Goal: Transaction & Acquisition: Download file/media

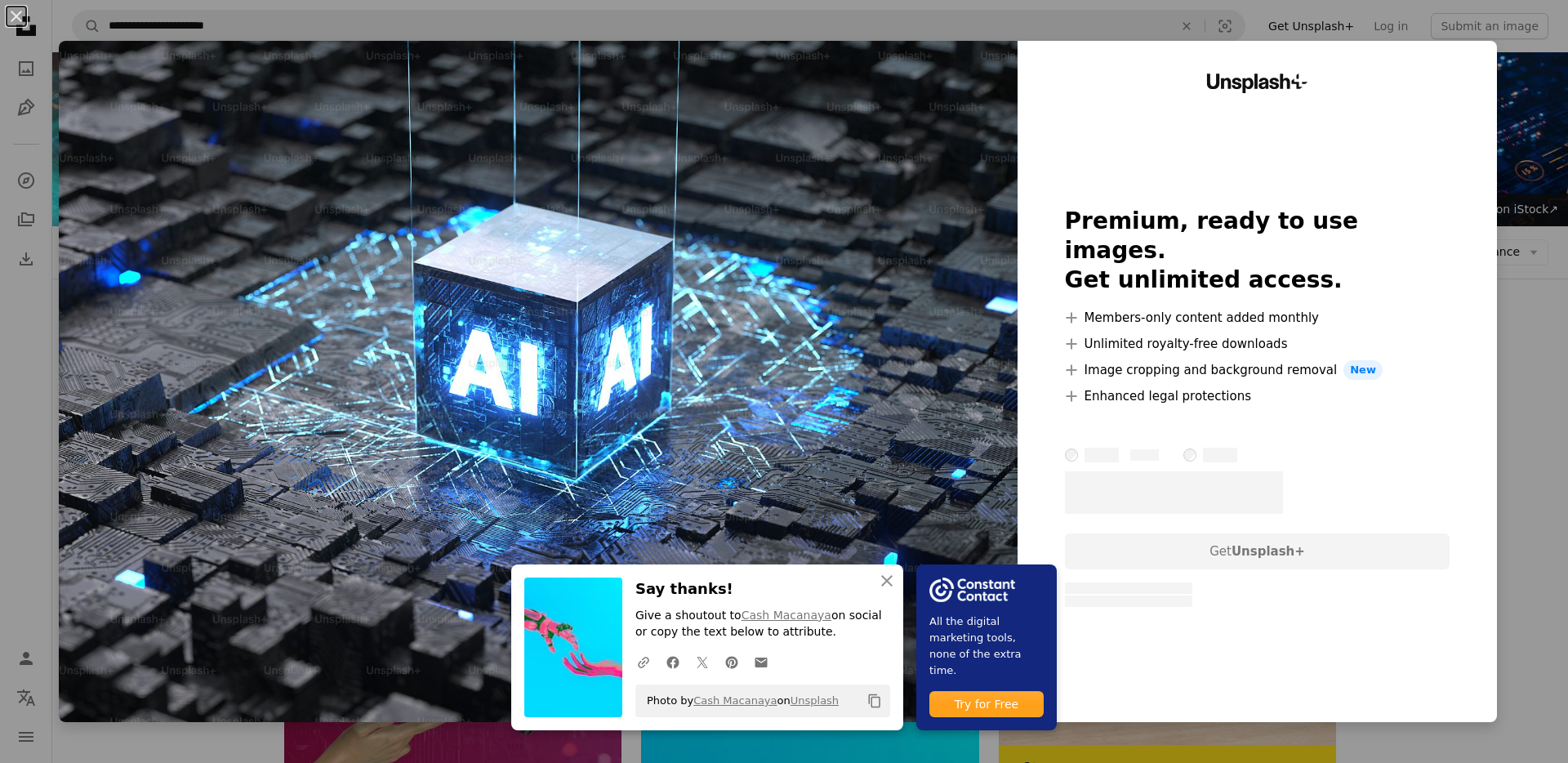
scroll to position [27, 0]
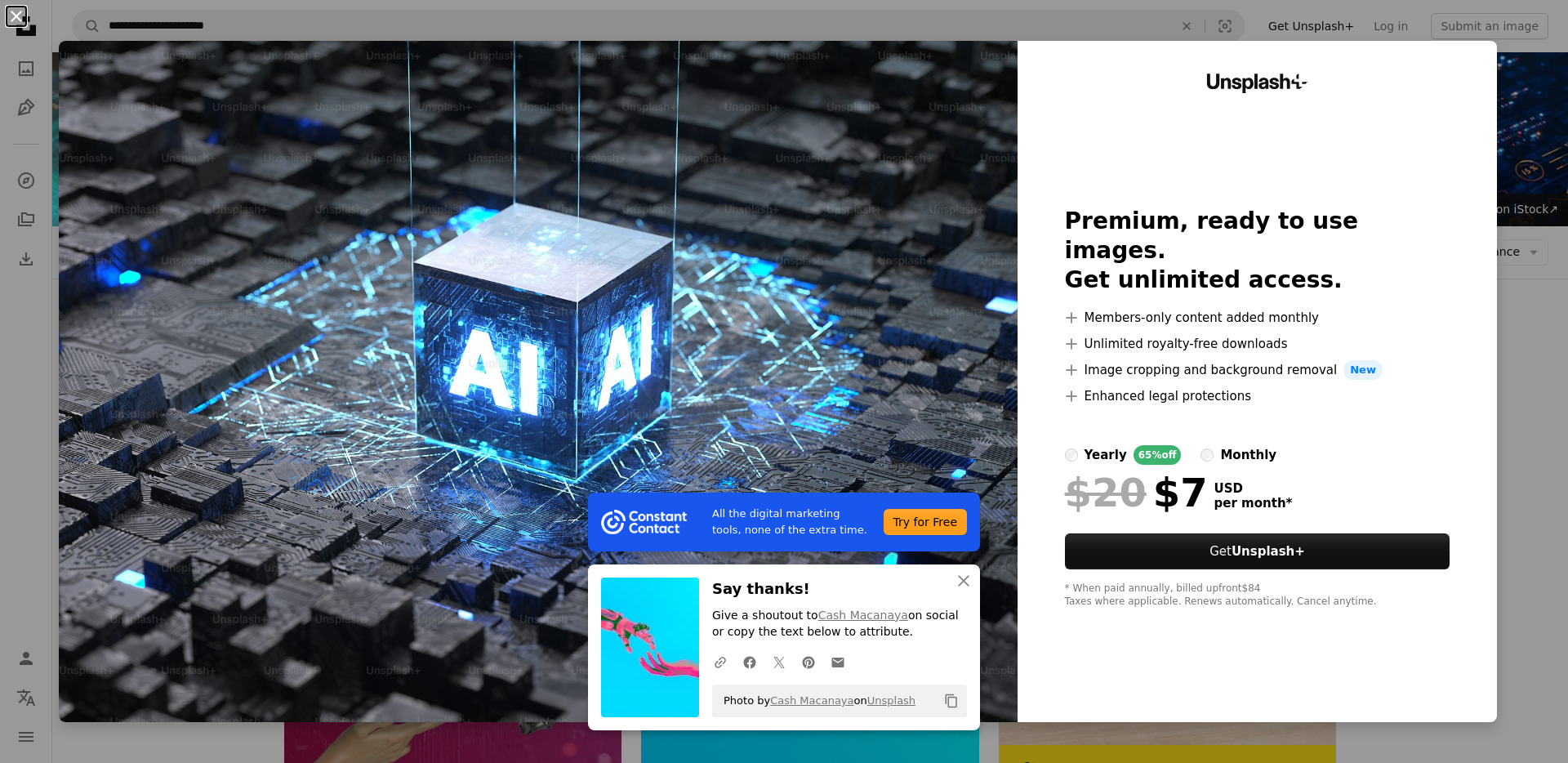
click at [21, 12] on button "An X shape" at bounding box center [17, 17] width 20 height 20
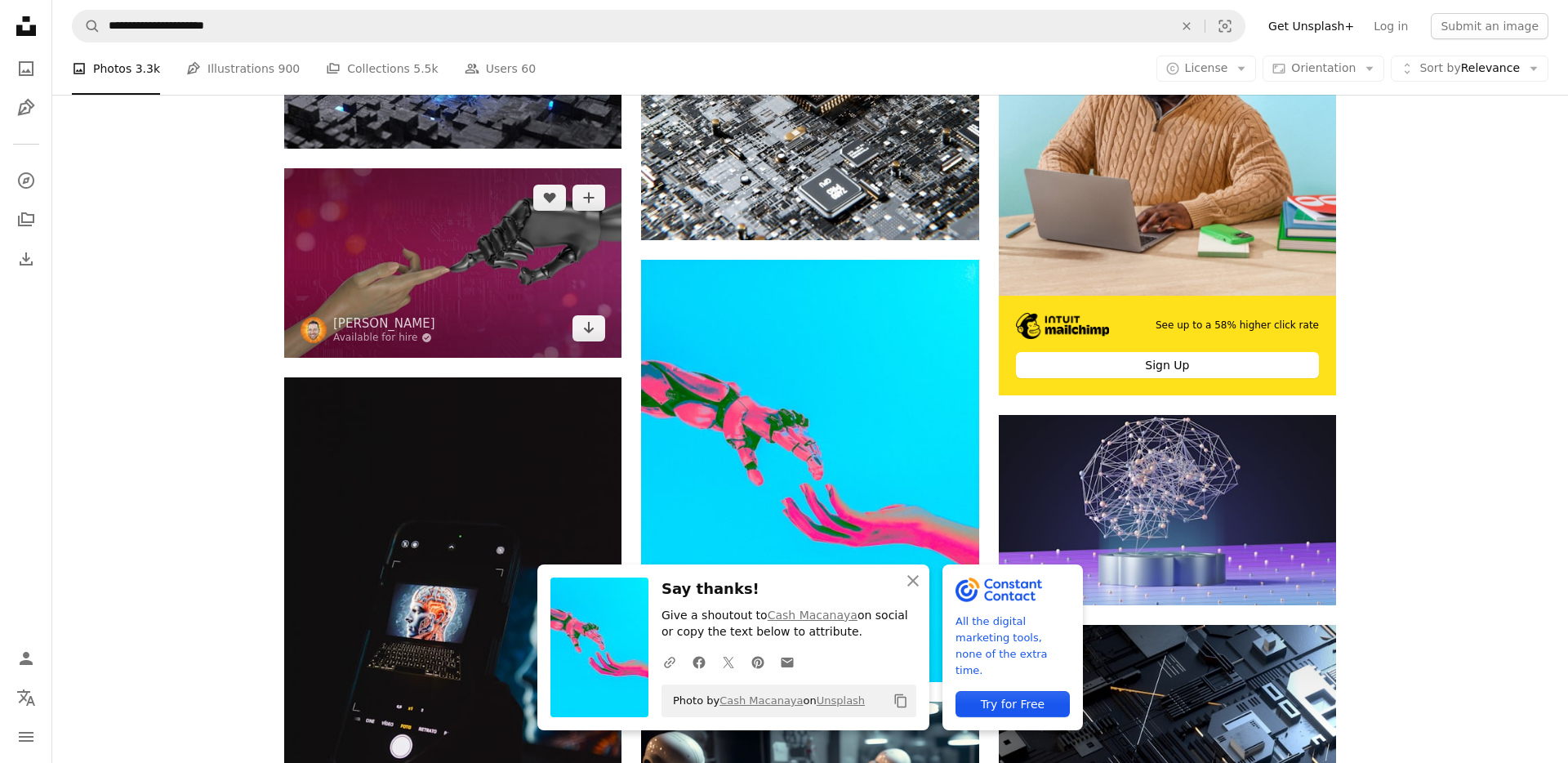
scroll to position [480, 0]
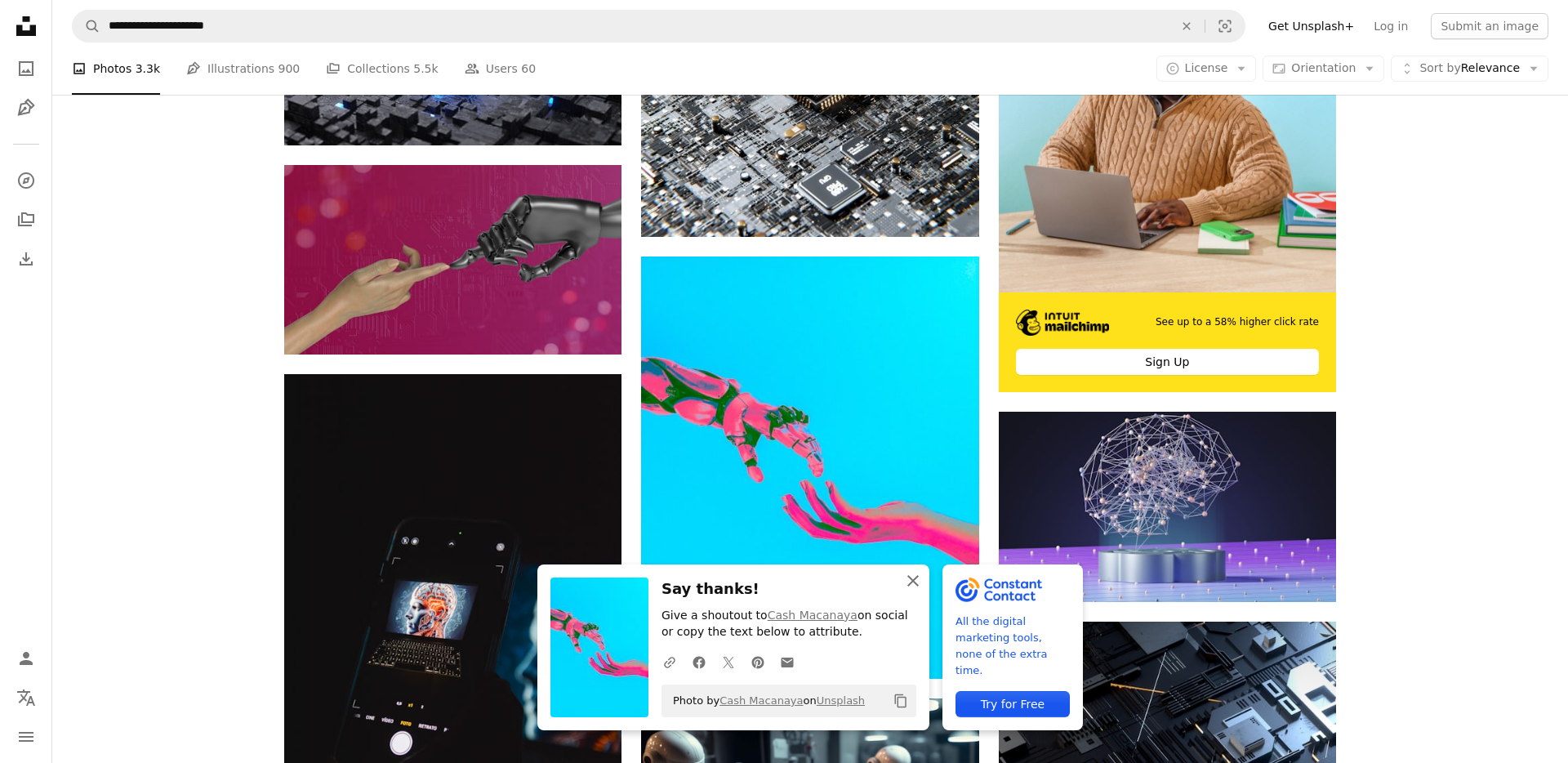
click at [919, 577] on icon "button" at bounding box center [913, 581] width 12 height 12
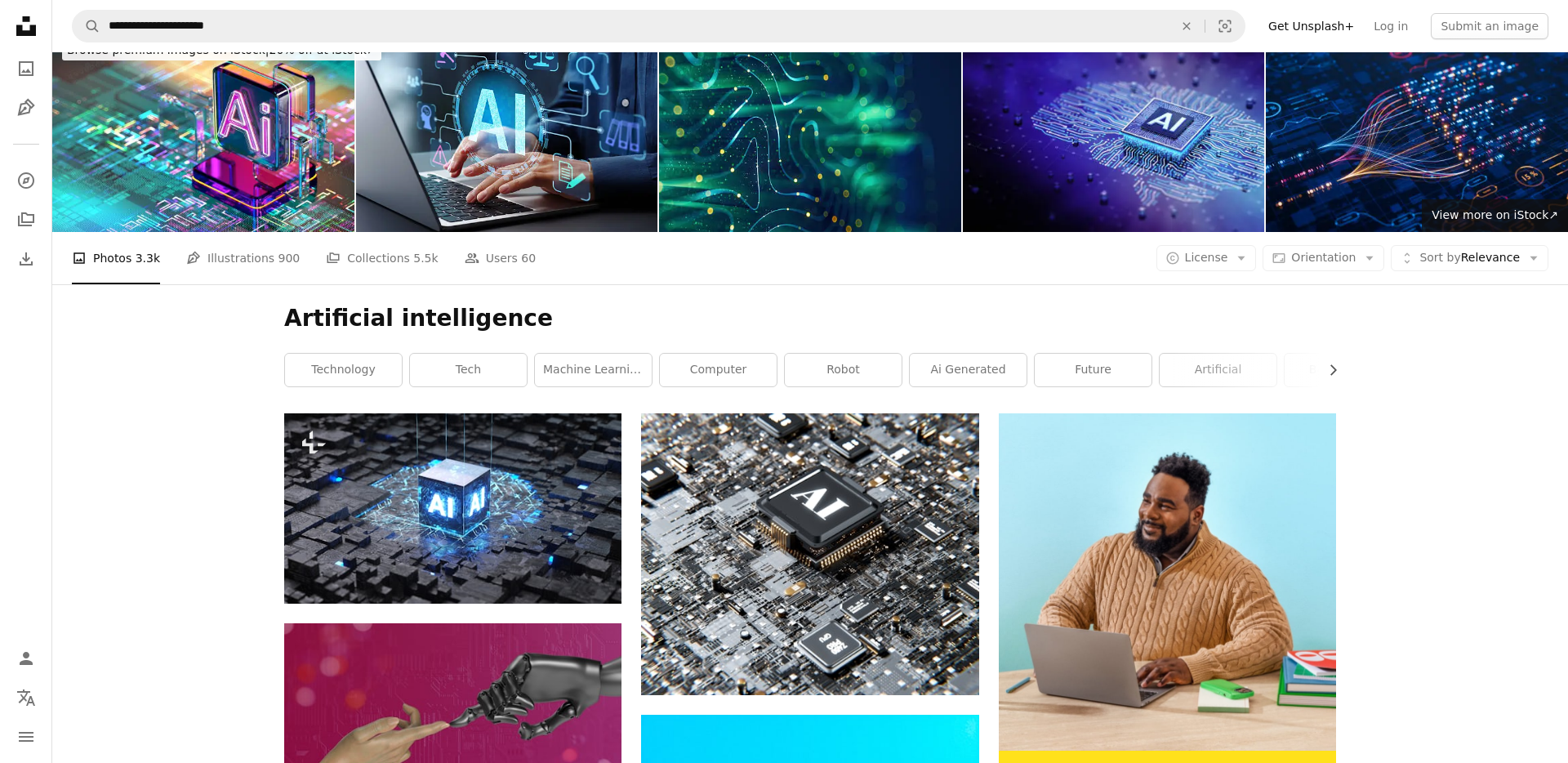
scroll to position [0, 0]
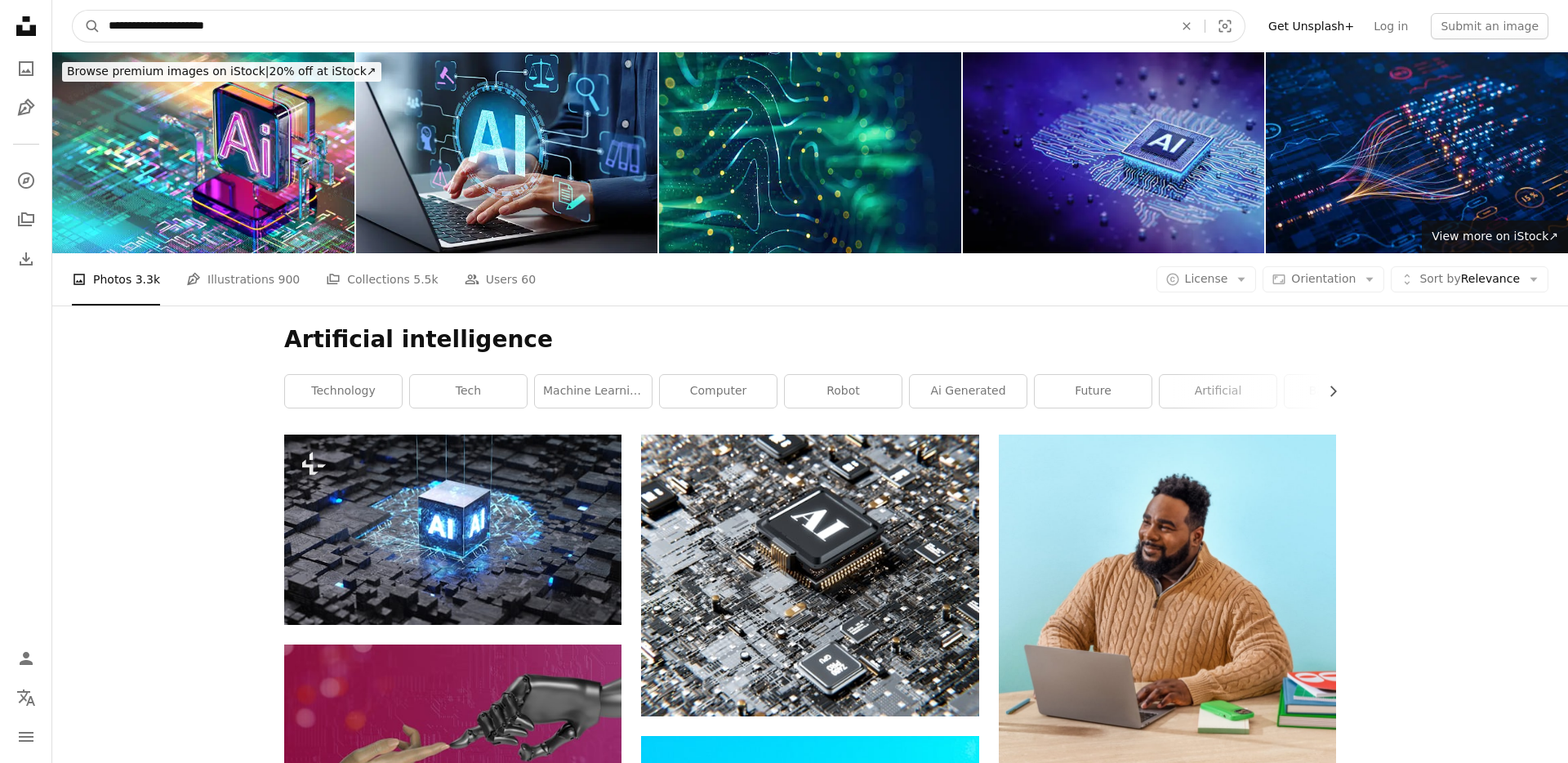
drag, startPoint x: 224, startPoint y: 27, endPoint x: 52, endPoint y: 14, distance: 172.5
click at [52, 14] on nav "**********" at bounding box center [810, 26] width 1516 height 52
click at [273, 27] on input "**********" at bounding box center [634, 26] width 1068 height 31
type input "**********"
click at [73, 11] on button "A magnifying glass" at bounding box center [87, 26] width 28 height 31
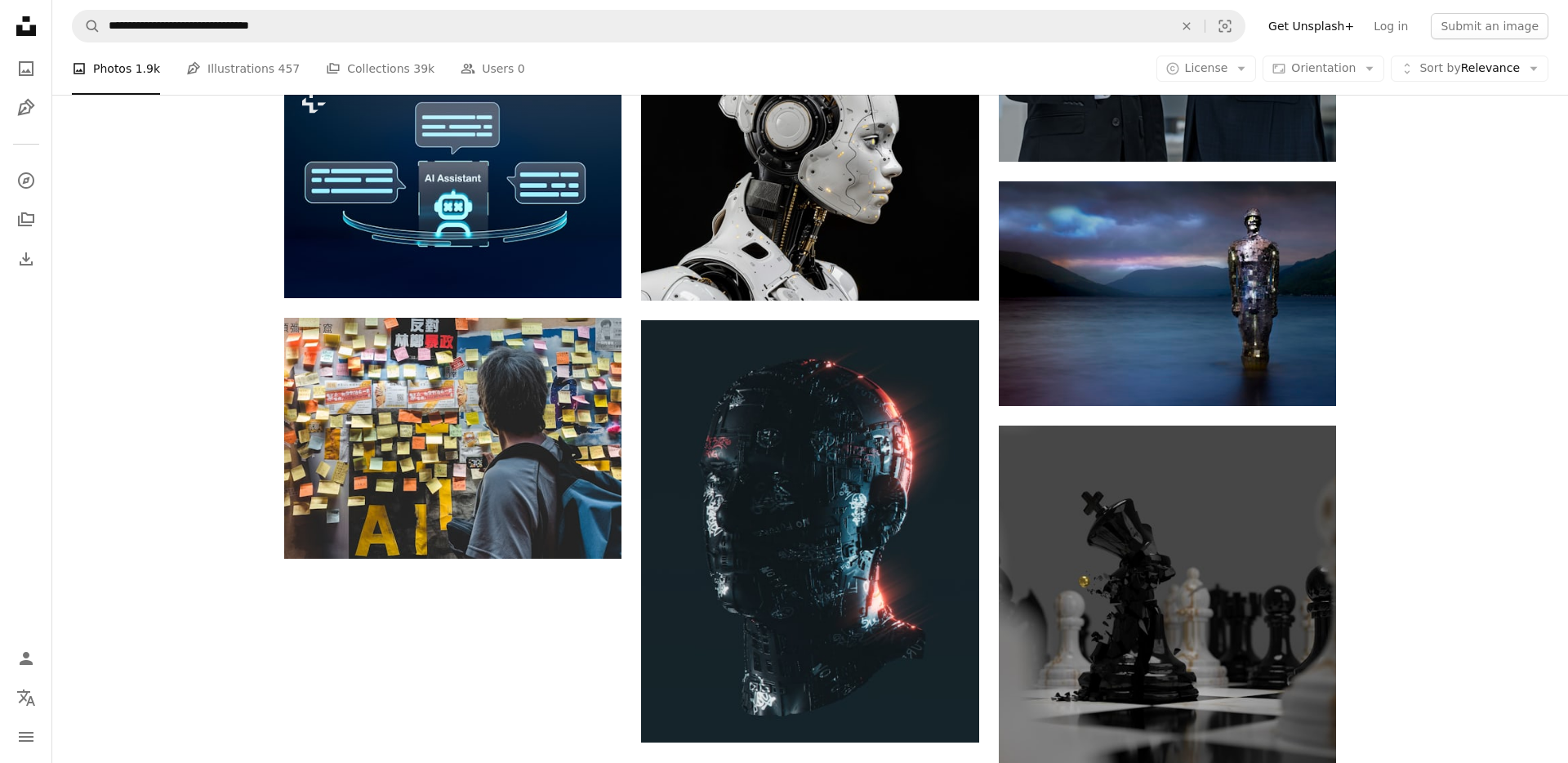
scroll to position [1584, 0]
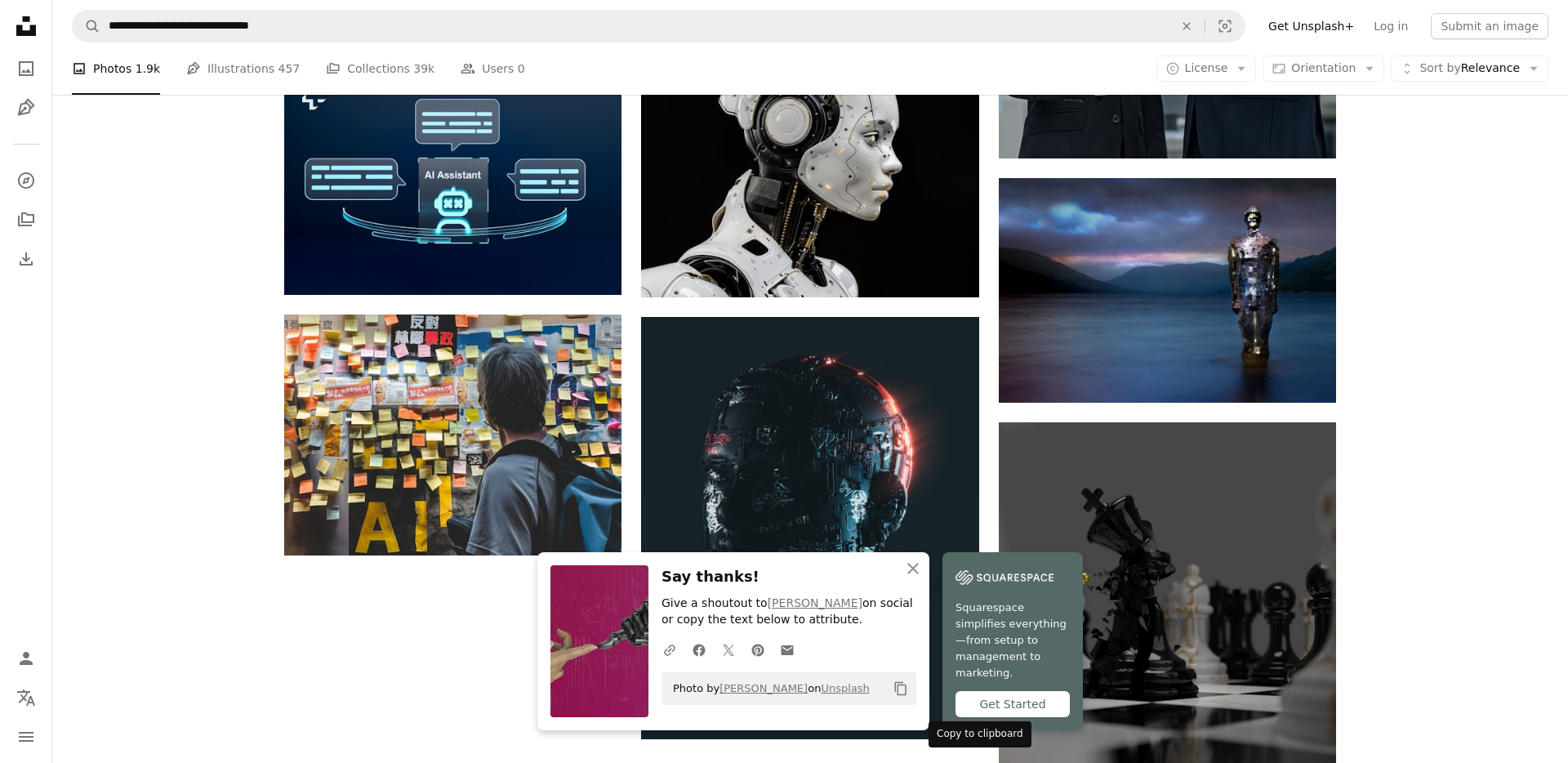
click at [907, 696] on icon "Copy to clipboard" at bounding box center [901, 688] width 12 height 14
click at [919, 574] on icon "button" at bounding box center [913, 568] width 12 height 12
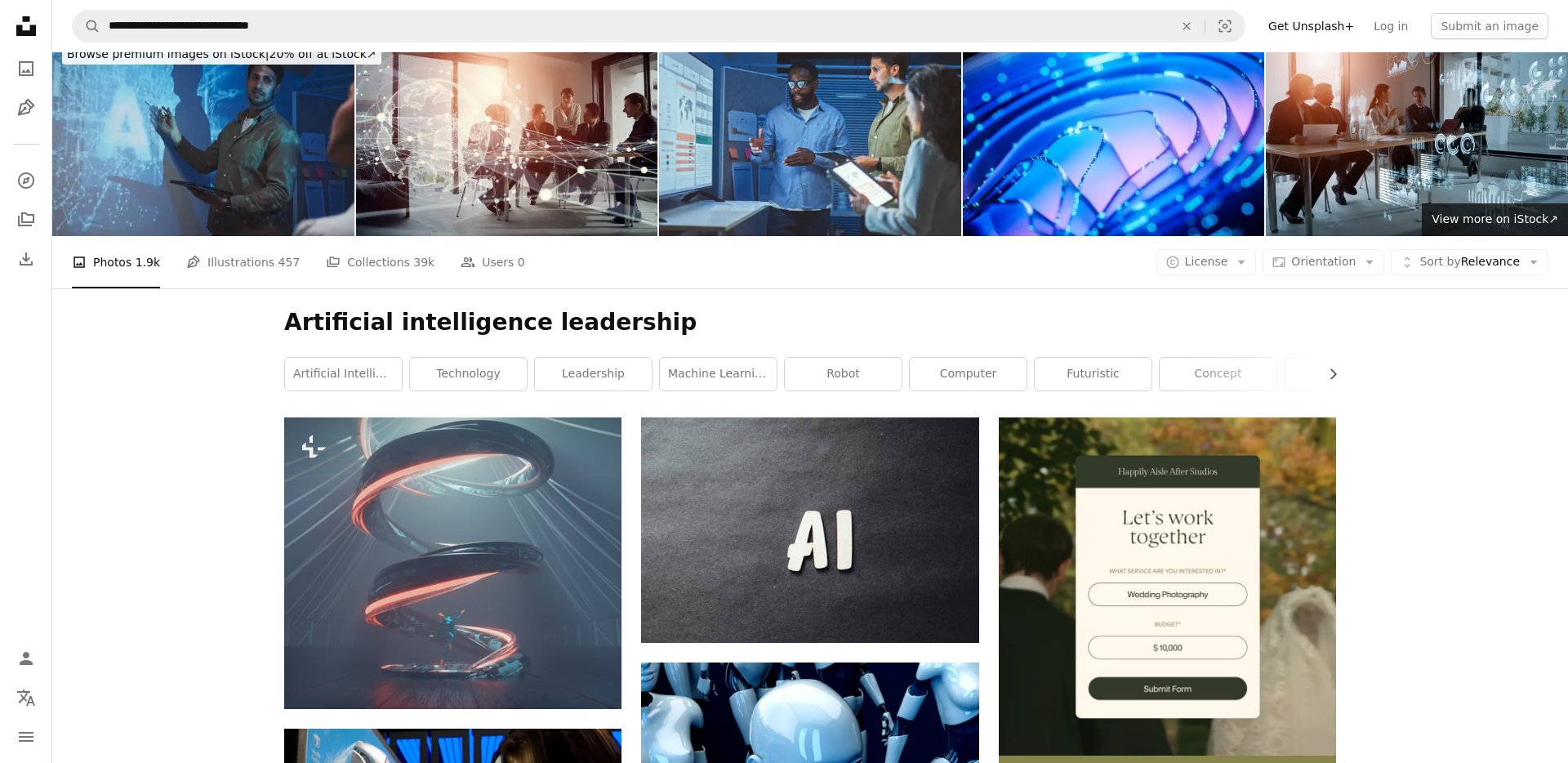
scroll to position [0, 0]
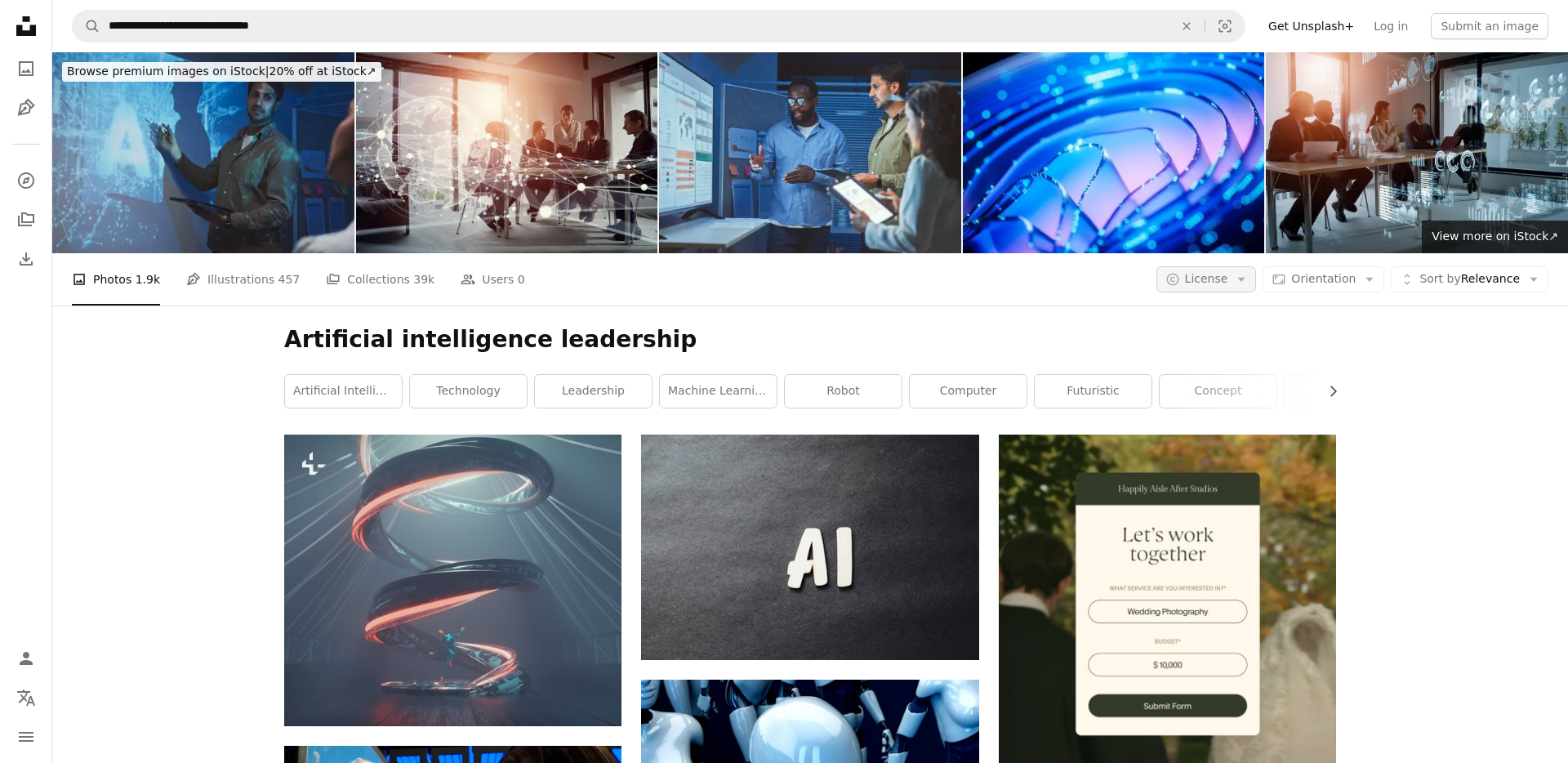
click at [1241, 266] on button "A copyright icon © License Arrow down" at bounding box center [1207, 279] width 100 height 27
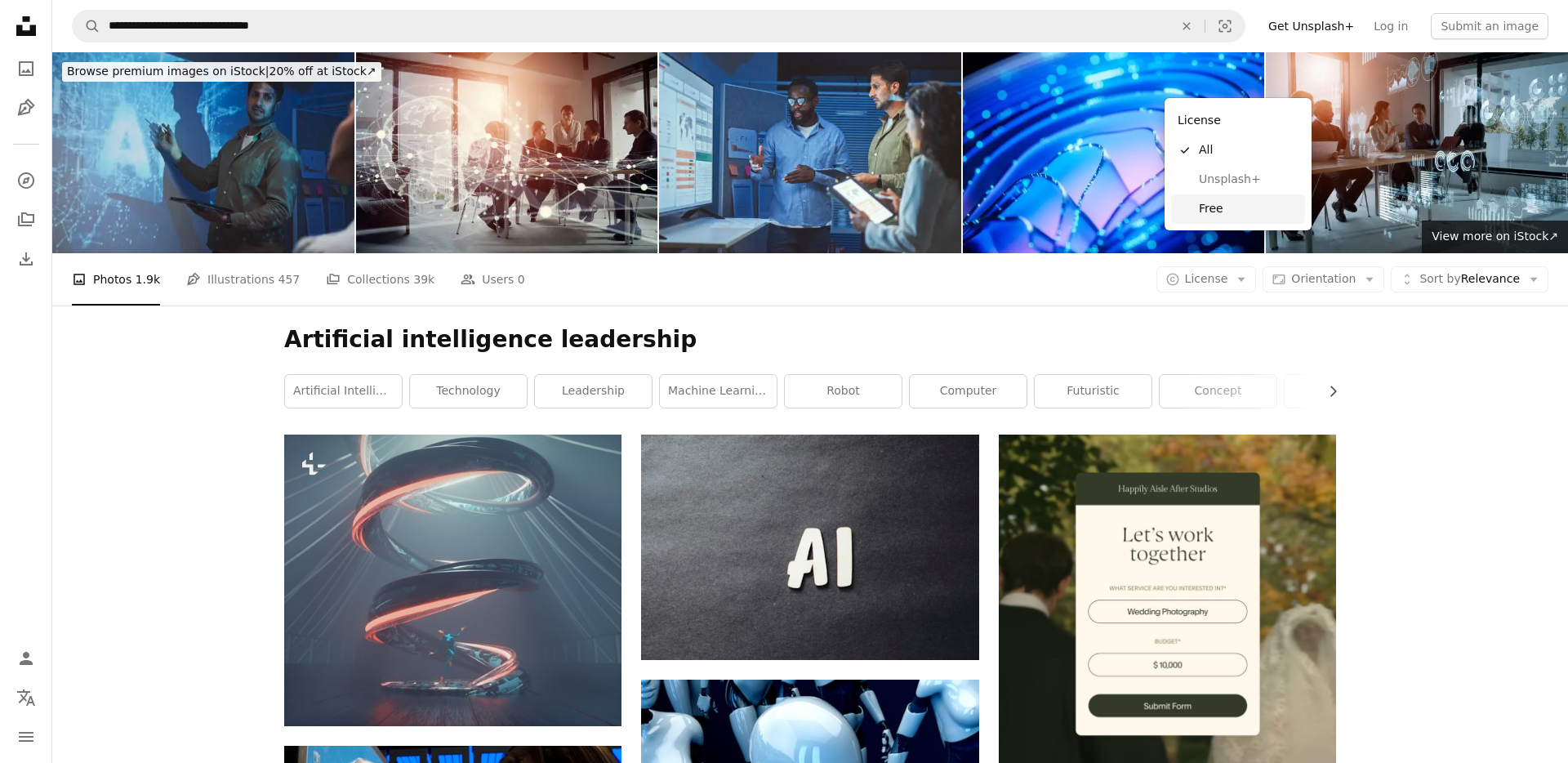
click at [1218, 203] on span "Free" at bounding box center [1249, 209] width 99 height 17
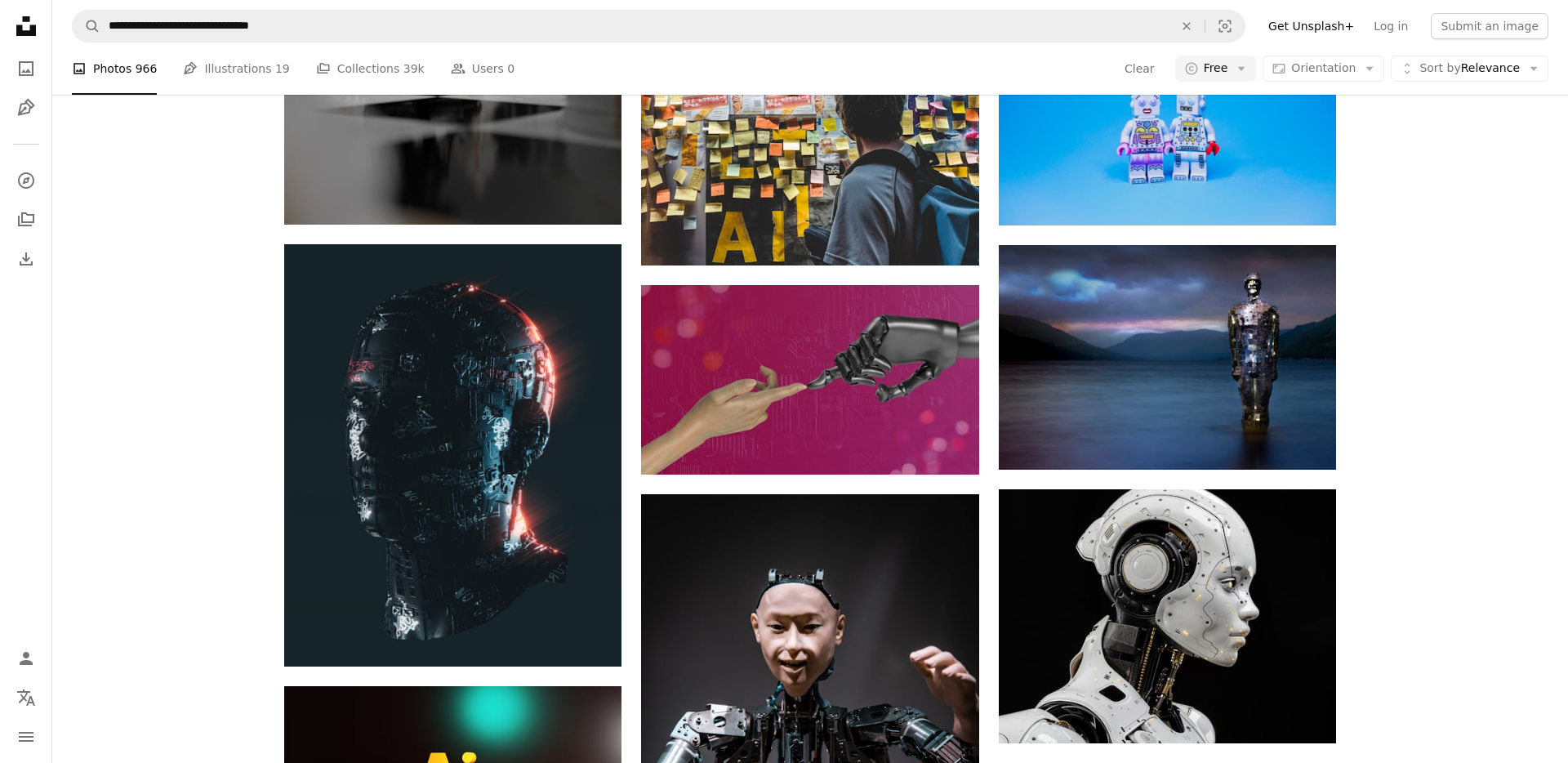
scroll to position [1282, 0]
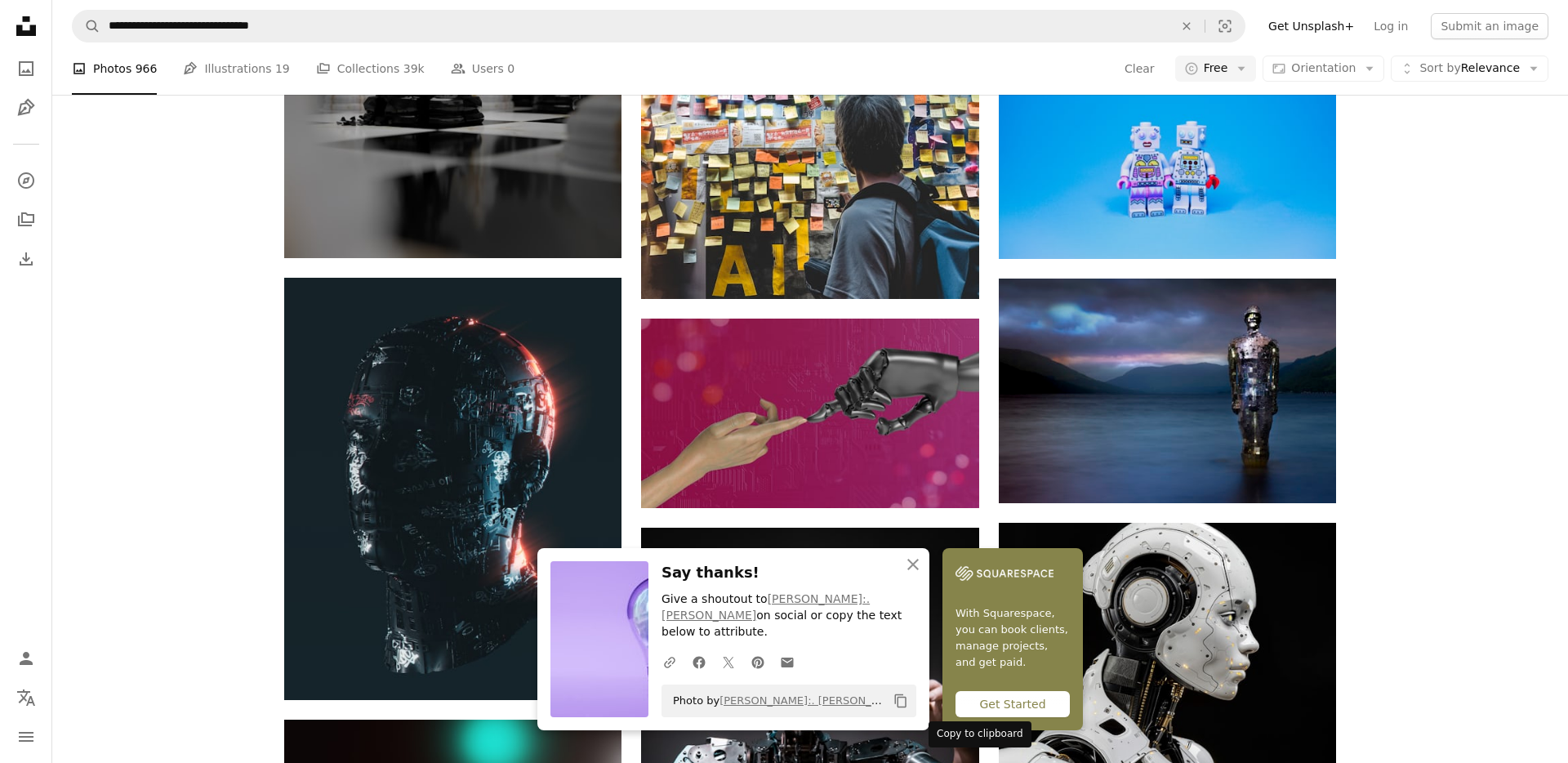
click at [908, 699] on icon "Copy content" at bounding box center [901, 701] width 15 height 15
